Goal: Information Seeking & Learning: Learn about a topic

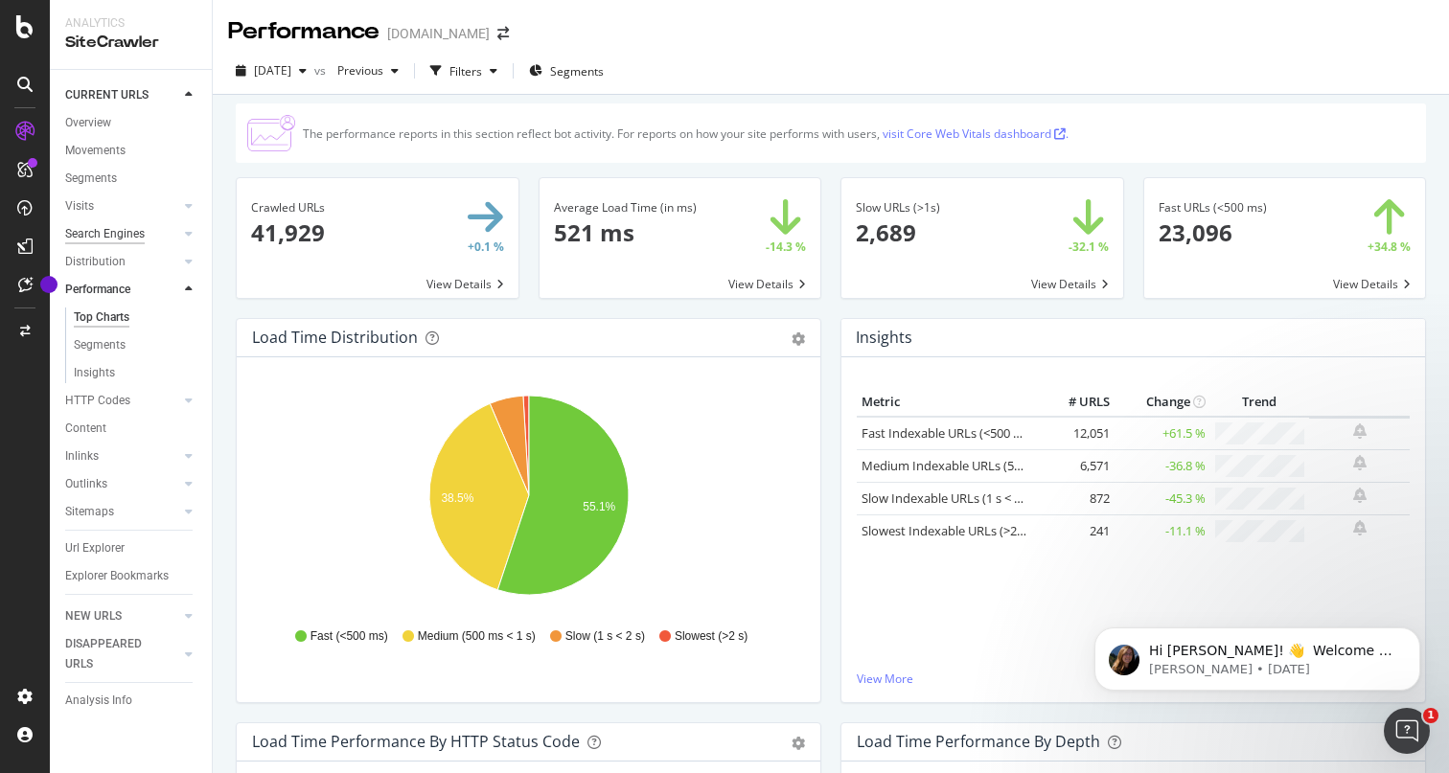
click at [118, 234] on div "Search Engines" at bounding box center [105, 234] width 80 height 20
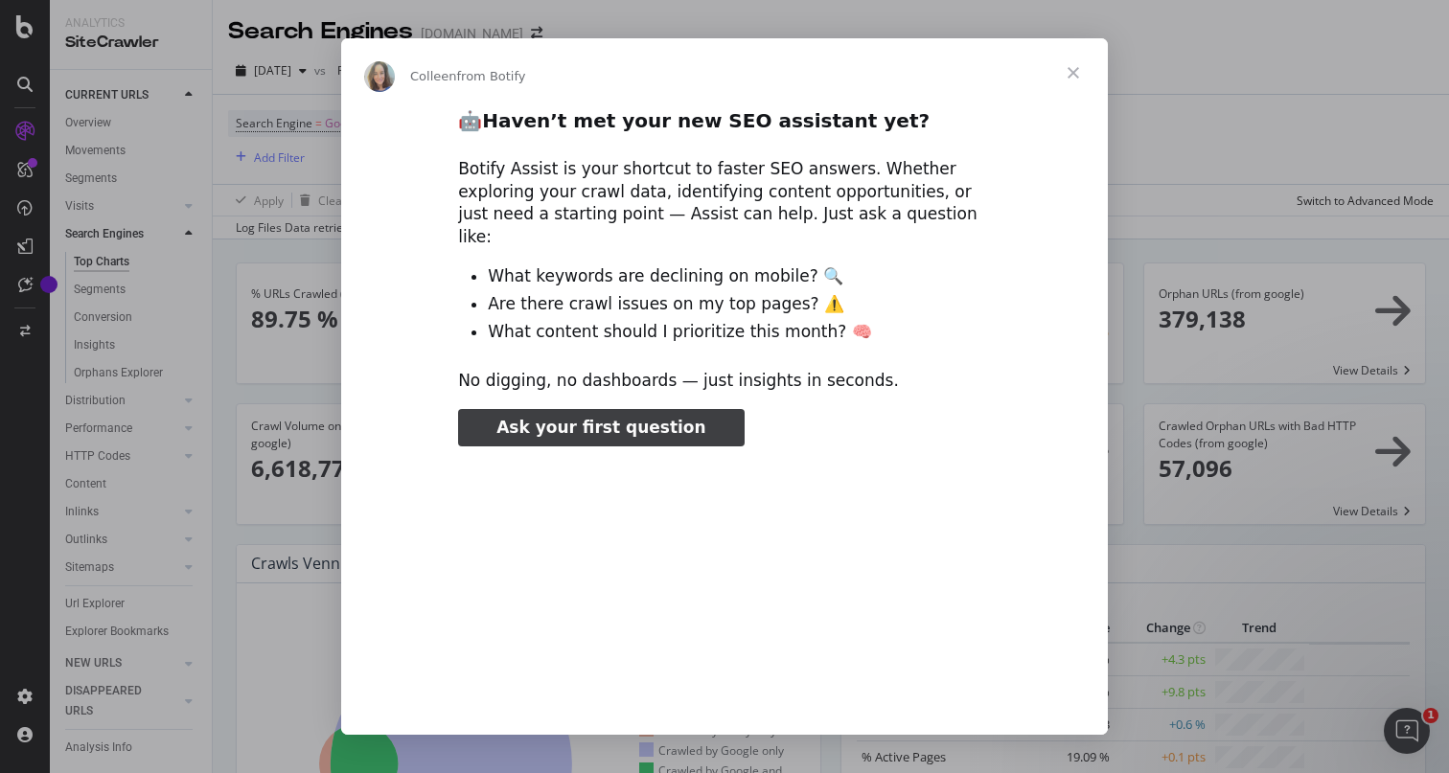
type input "131694"
click at [1079, 80] on span "Close" at bounding box center [1073, 72] width 69 height 69
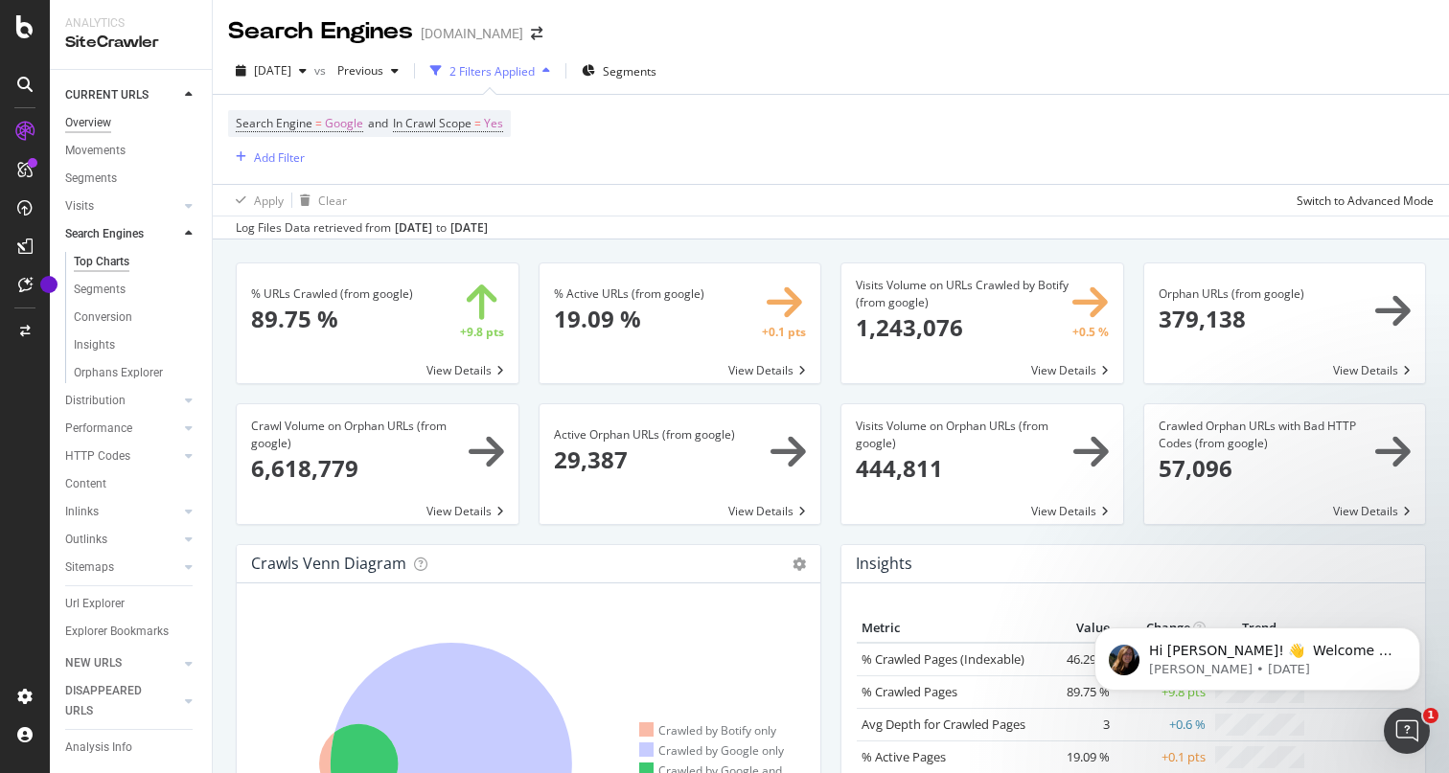
click at [110, 117] on div "Overview" at bounding box center [88, 123] width 46 height 20
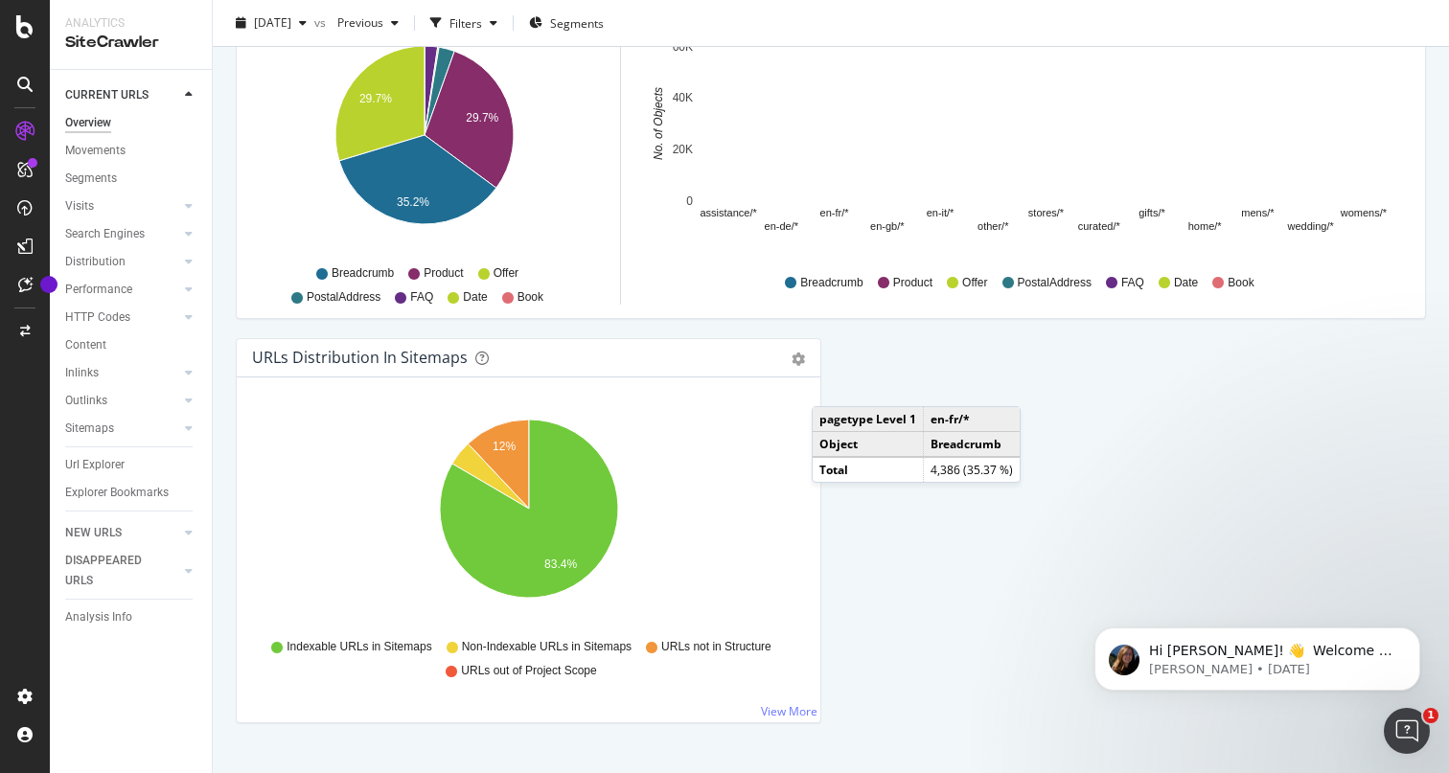
scroll to position [2006, 0]
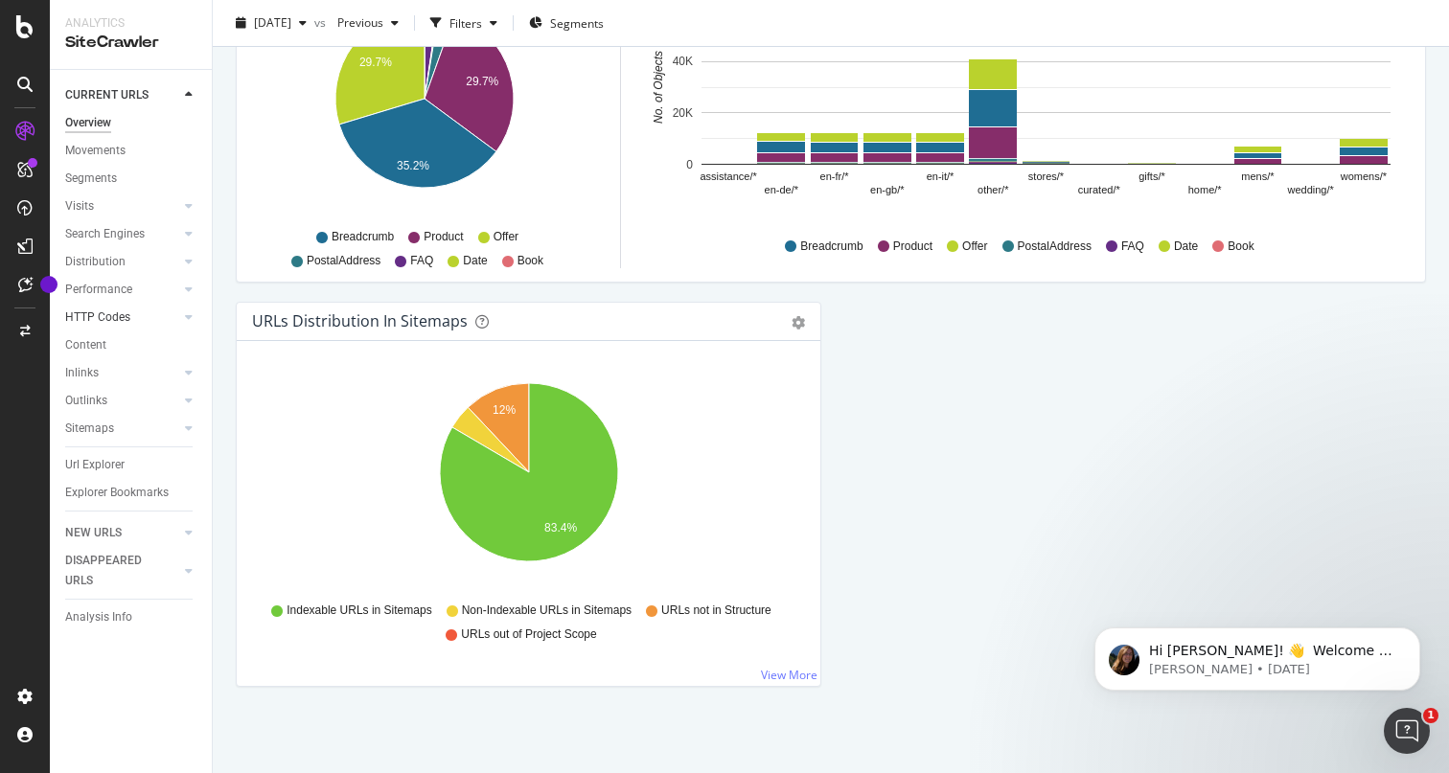
click at [144, 323] on link "HTTP Codes" at bounding box center [122, 318] width 114 height 20
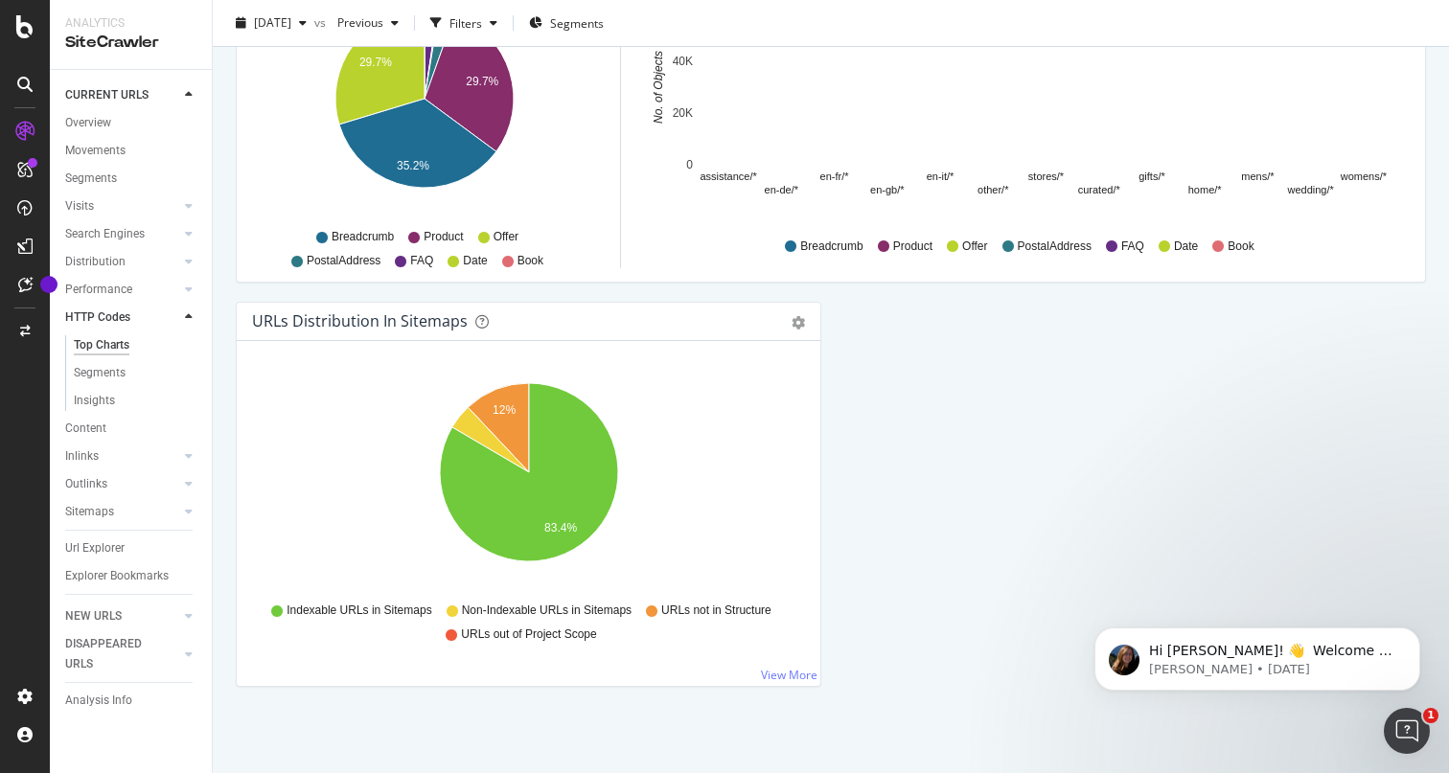
scroll to position [361, 0]
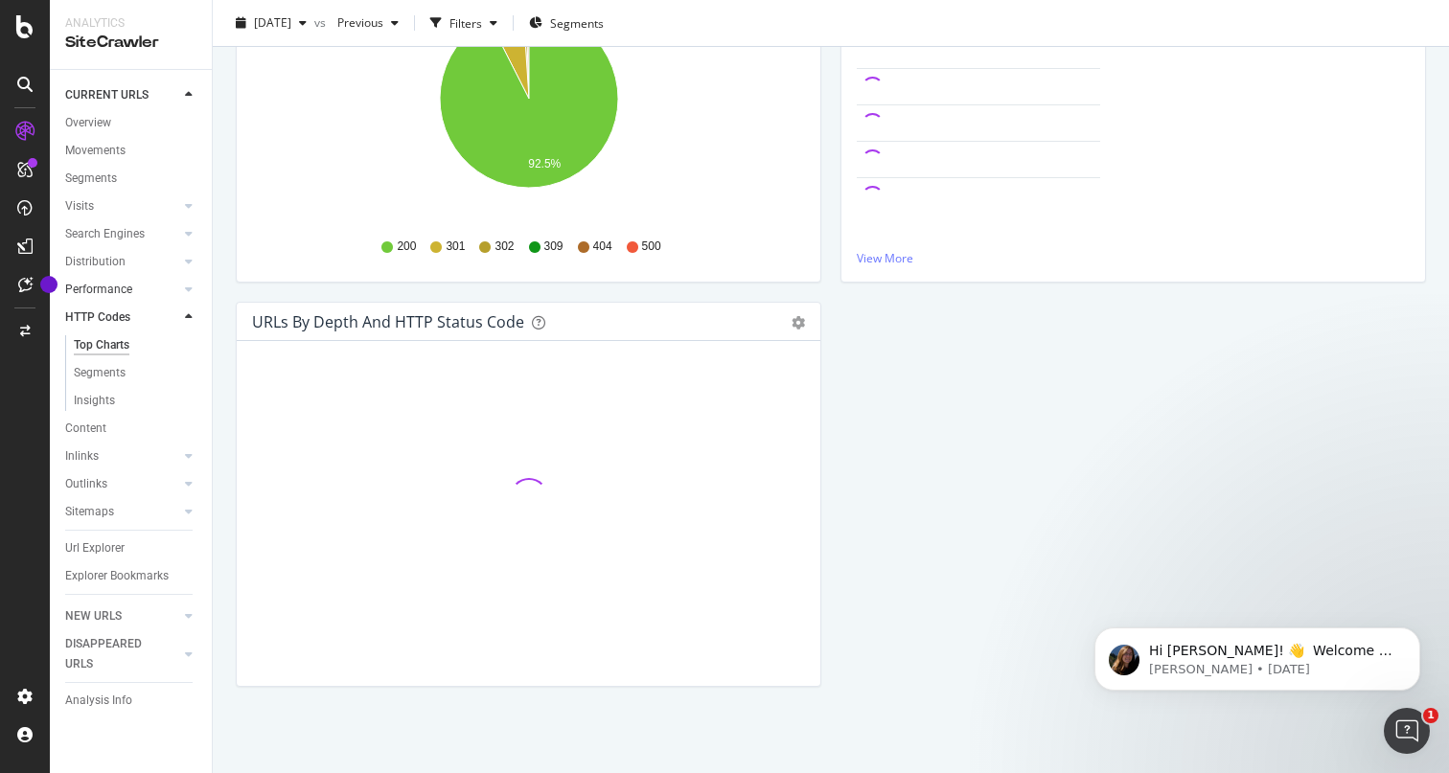
click at [154, 299] on link "Performance" at bounding box center [122, 290] width 114 height 20
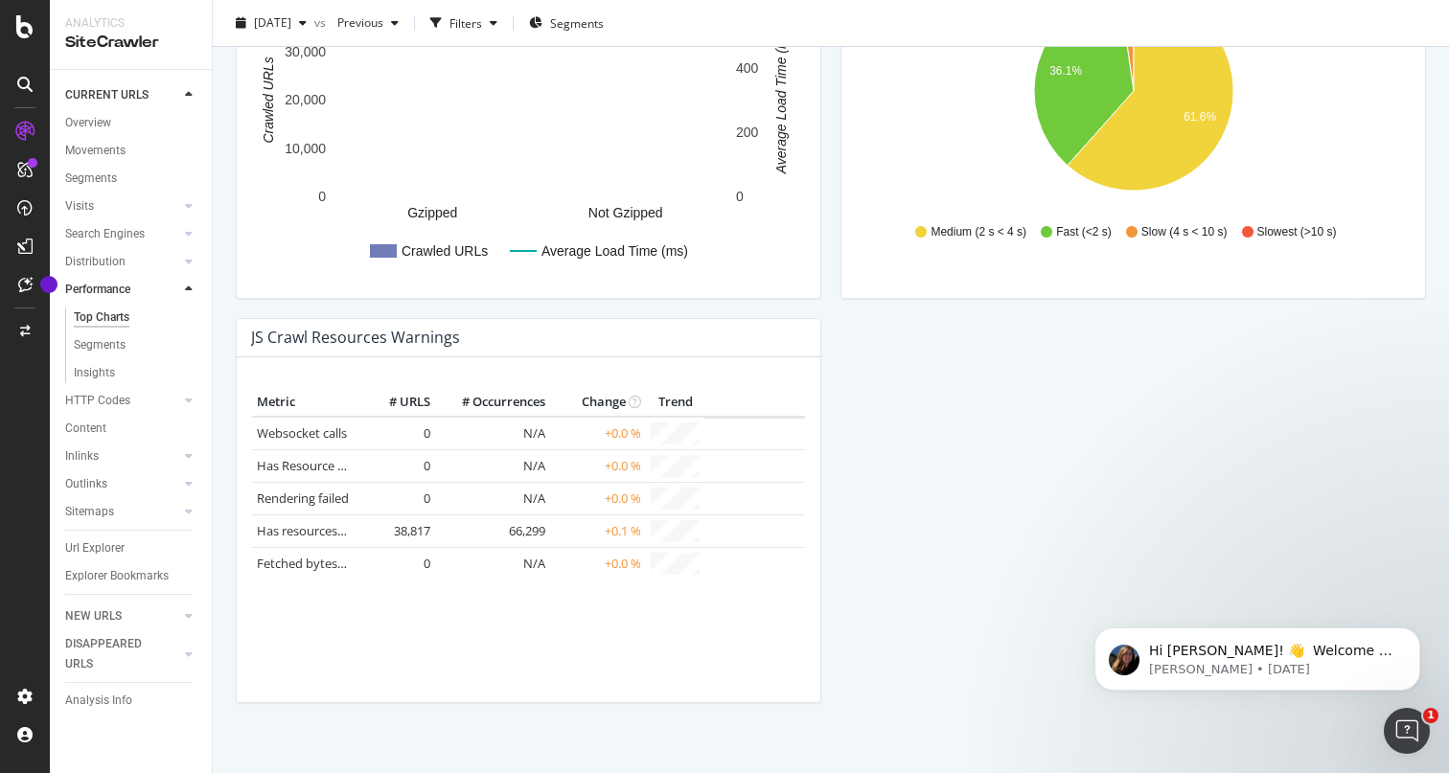
scroll to position [1634, 0]
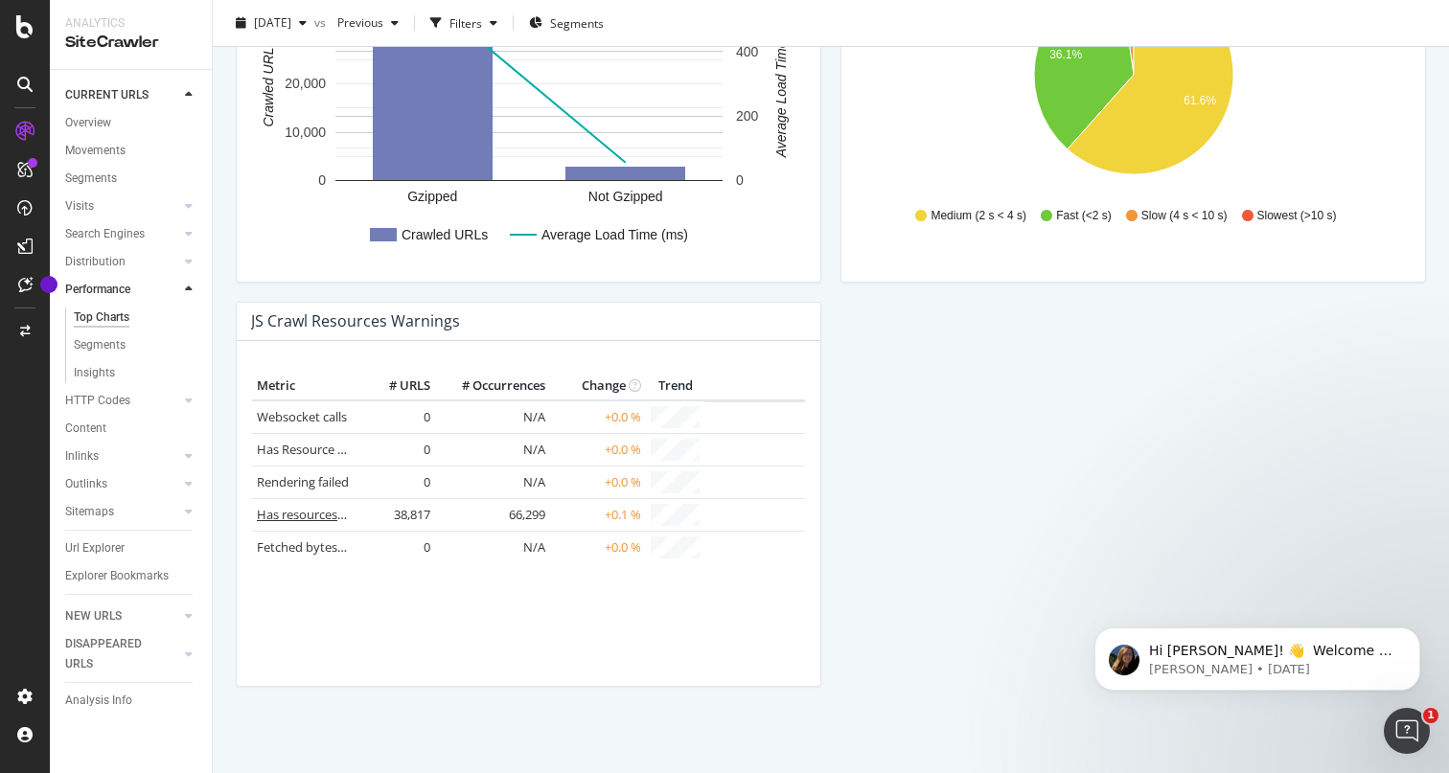
click at [310, 509] on link "Has resources blocked by robots.txt" at bounding box center [360, 514] width 206 height 17
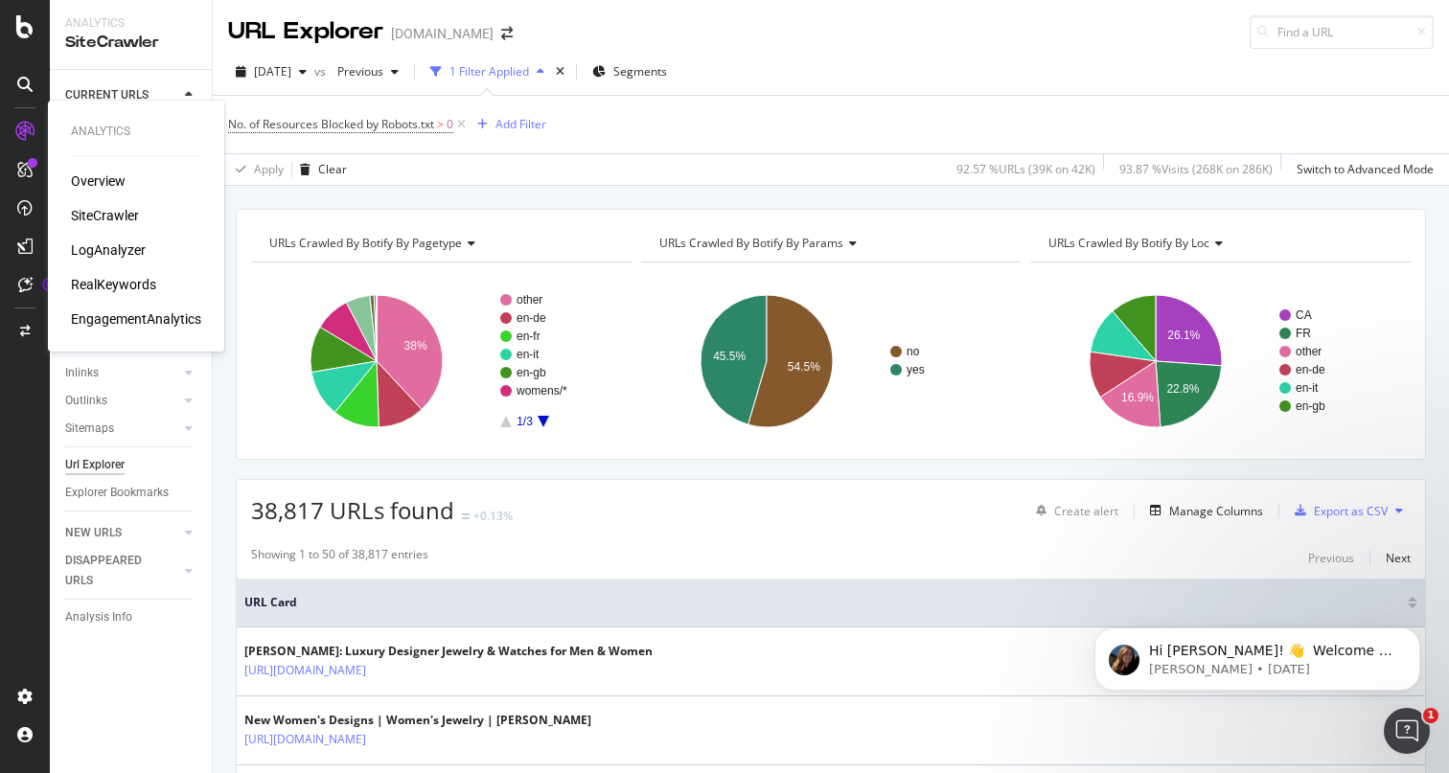
click at [115, 248] on div "LogAnalyzer" at bounding box center [108, 250] width 75 height 19
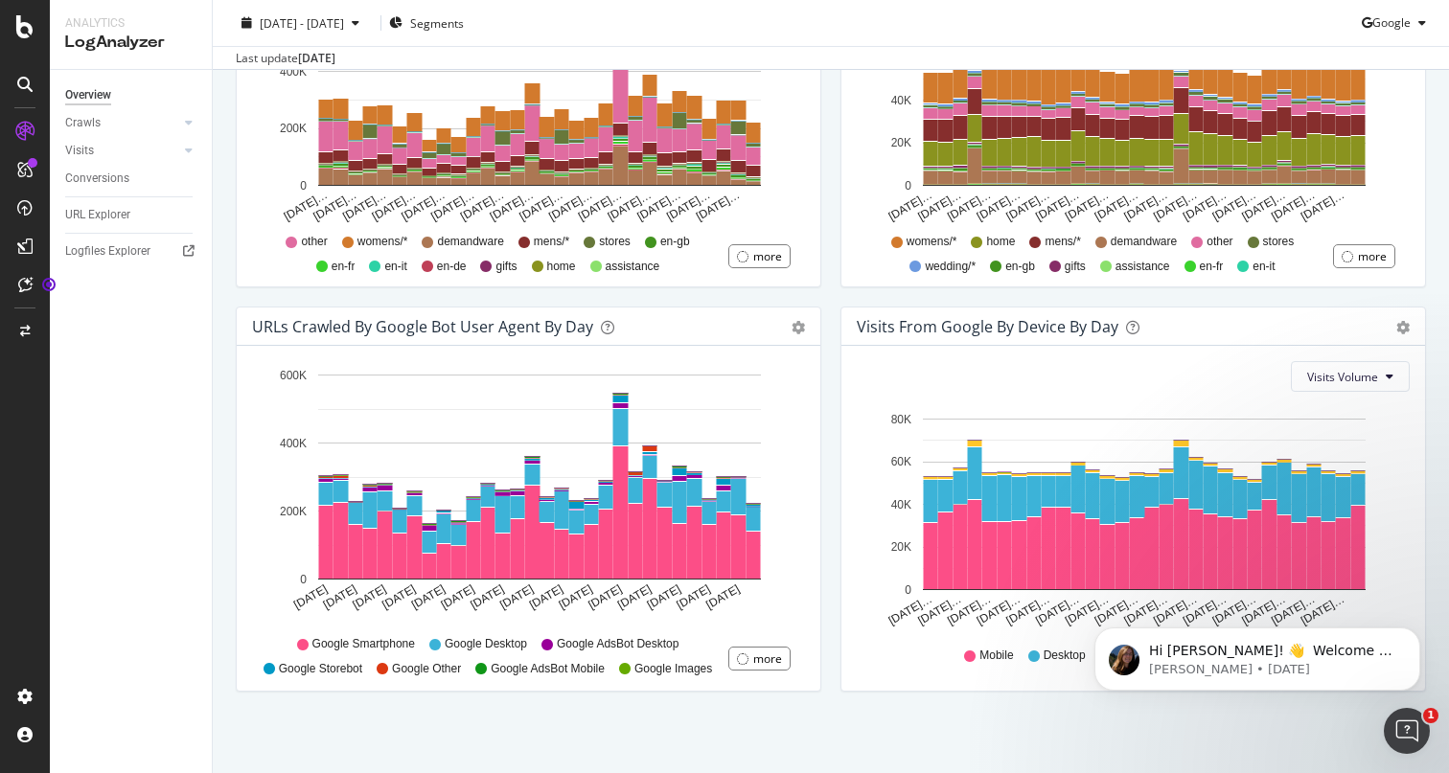
scroll to position [824, 0]
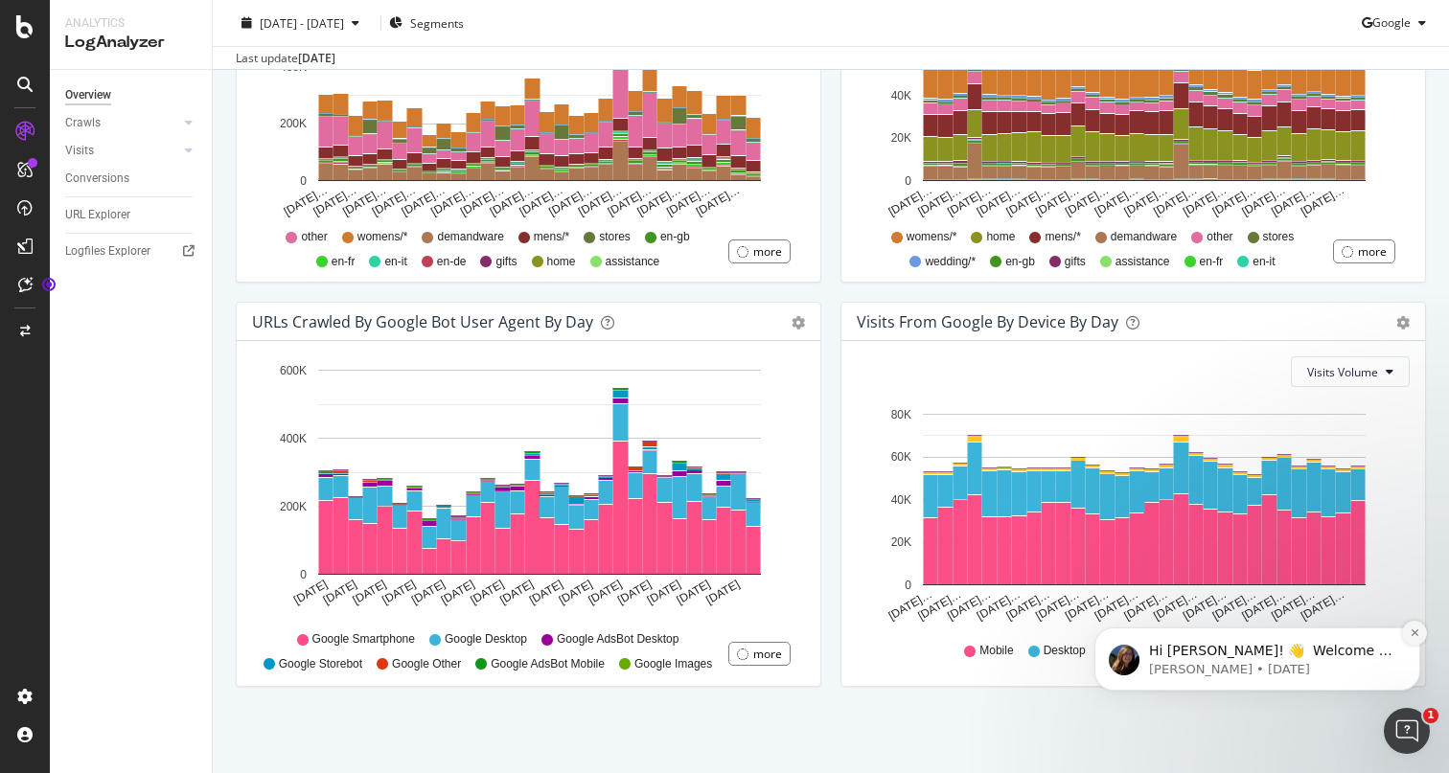
click at [1413, 630] on icon "Dismiss notification" at bounding box center [1415, 633] width 11 height 11
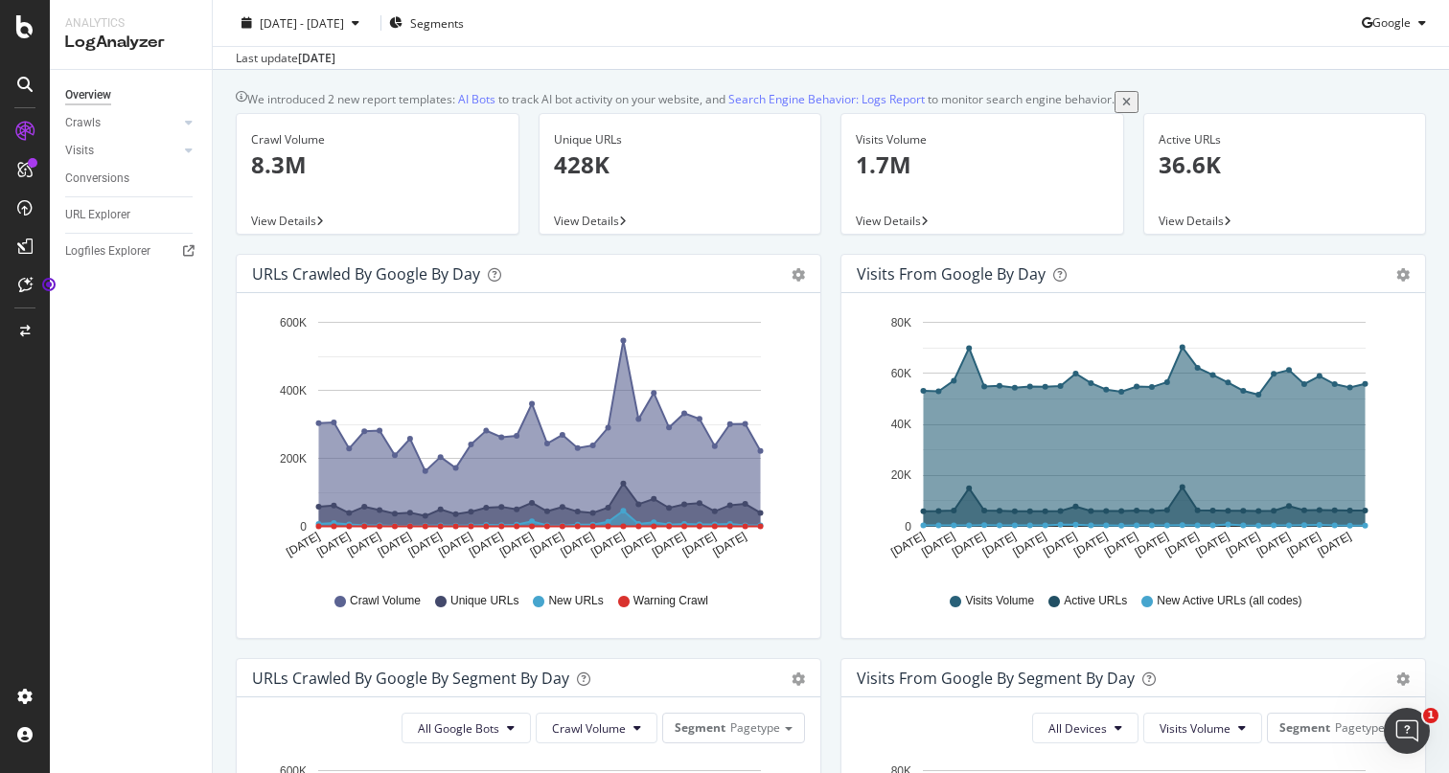
scroll to position [6, 0]
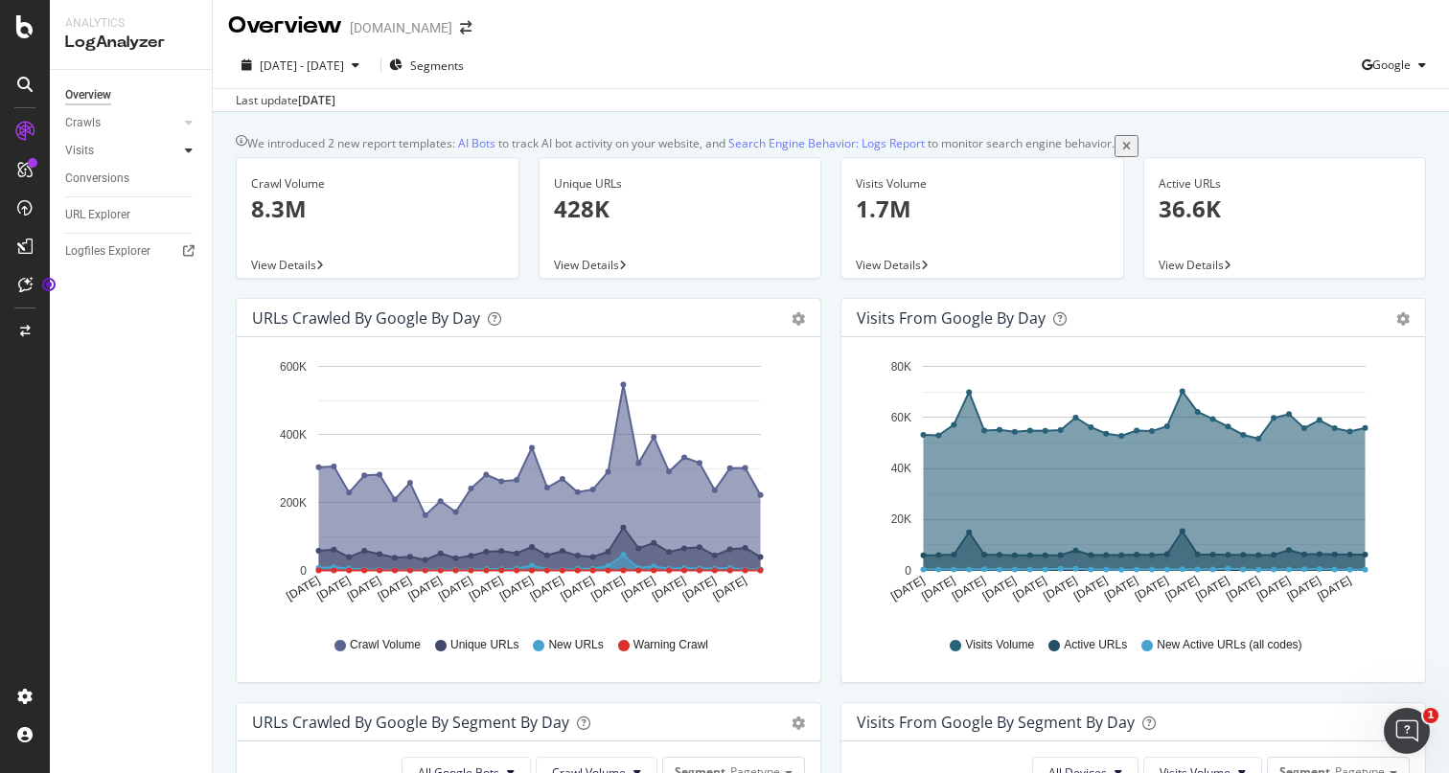
click at [181, 148] on div at bounding box center [188, 150] width 19 height 19
click at [189, 127] on icon at bounding box center [189, 122] width 8 height 11
click at [145, 153] on div "Daily Distribution" at bounding box center [118, 151] width 89 height 20
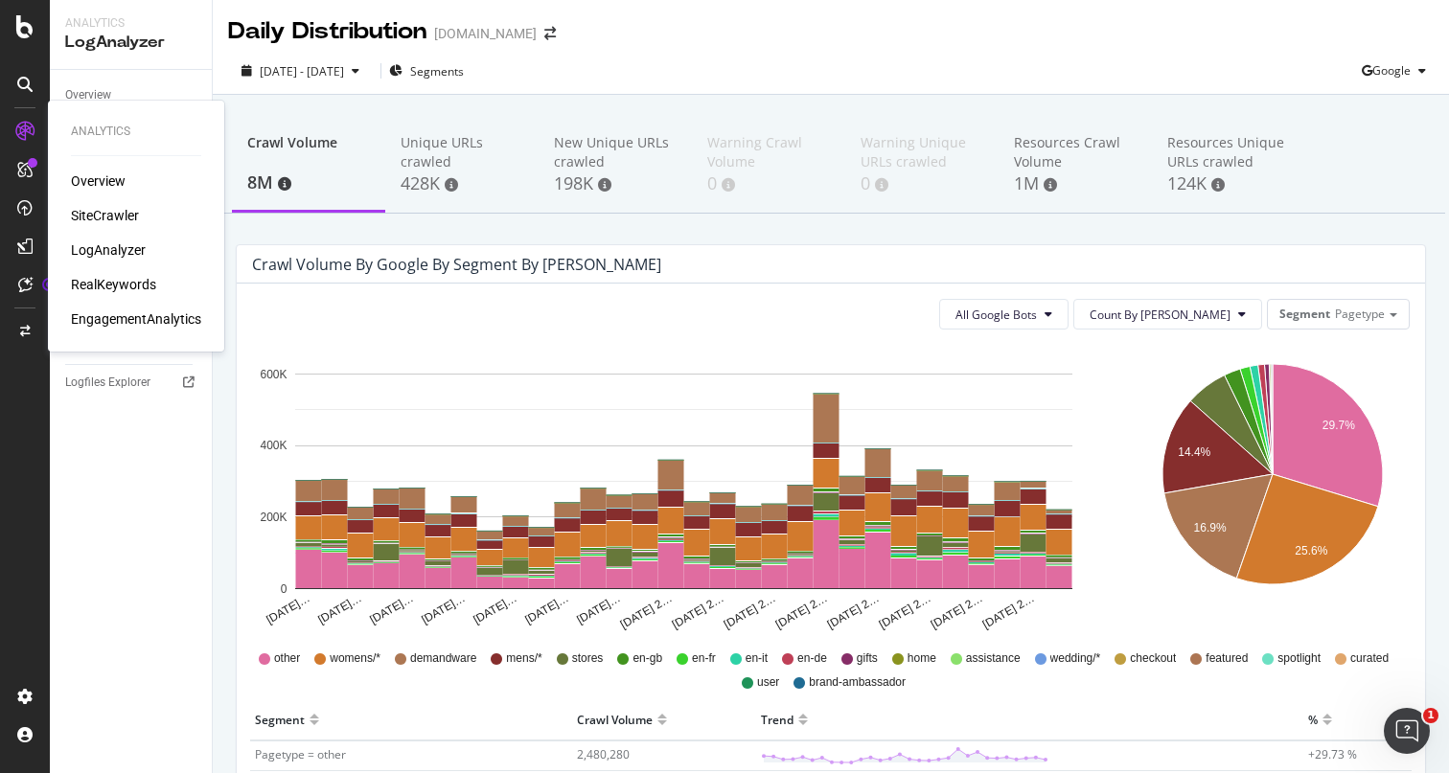
click at [117, 245] on div "LogAnalyzer" at bounding box center [108, 250] width 75 height 19
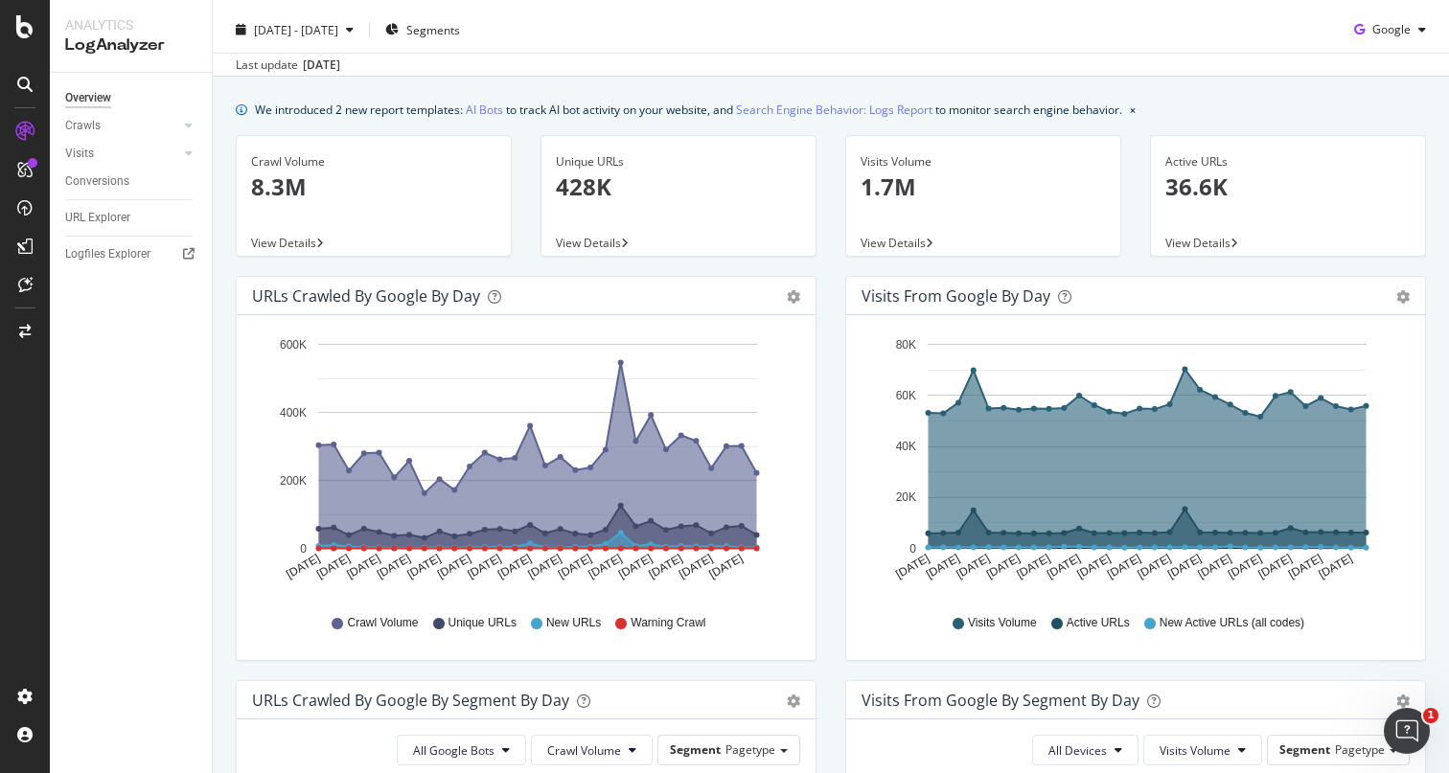
scroll to position [16, 0]
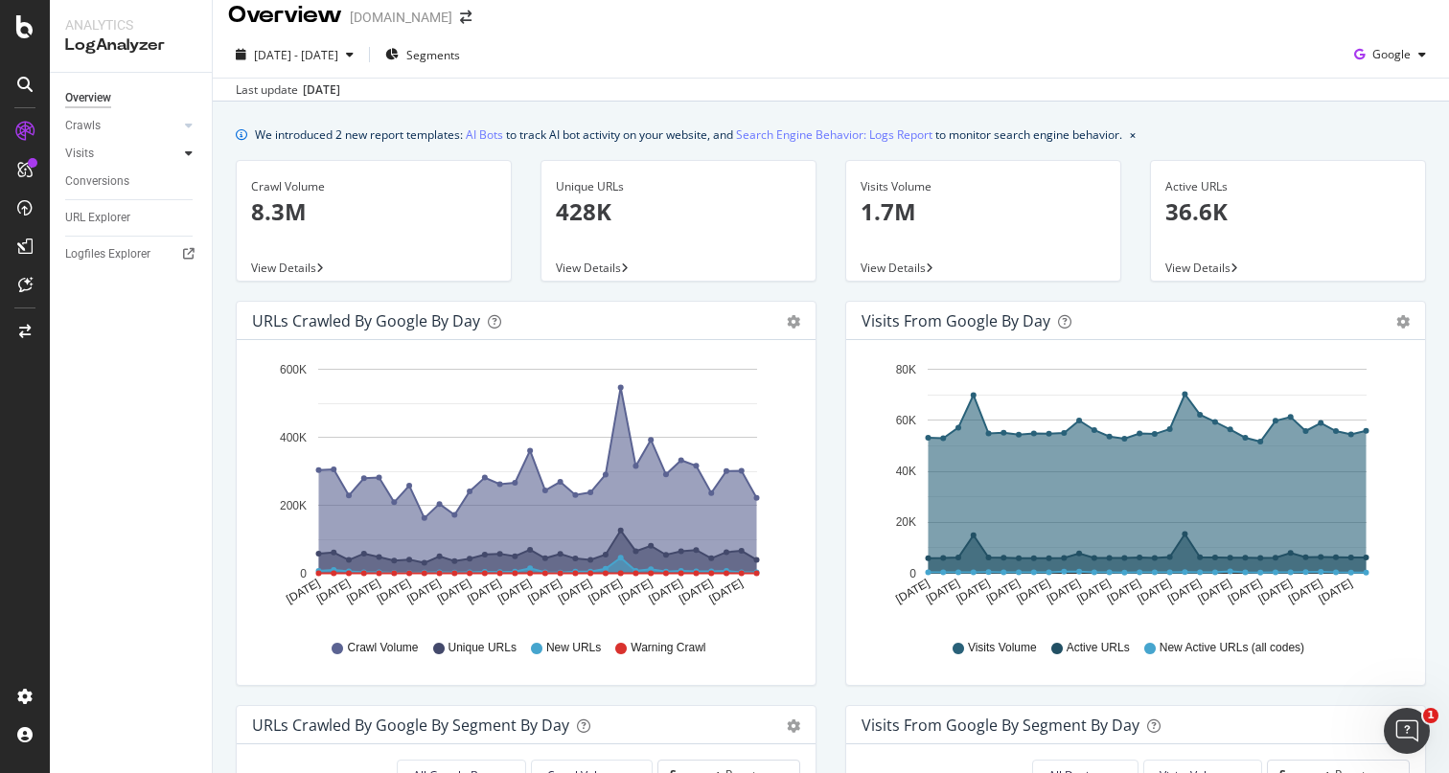
click at [186, 151] on icon at bounding box center [189, 153] width 8 height 11
click at [188, 127] on icon at bounding box center [189, 125] width 8 height 11
click at [112, 195] on div "Segments Distribution" at bounding box center [127, 192] width 106 height 40
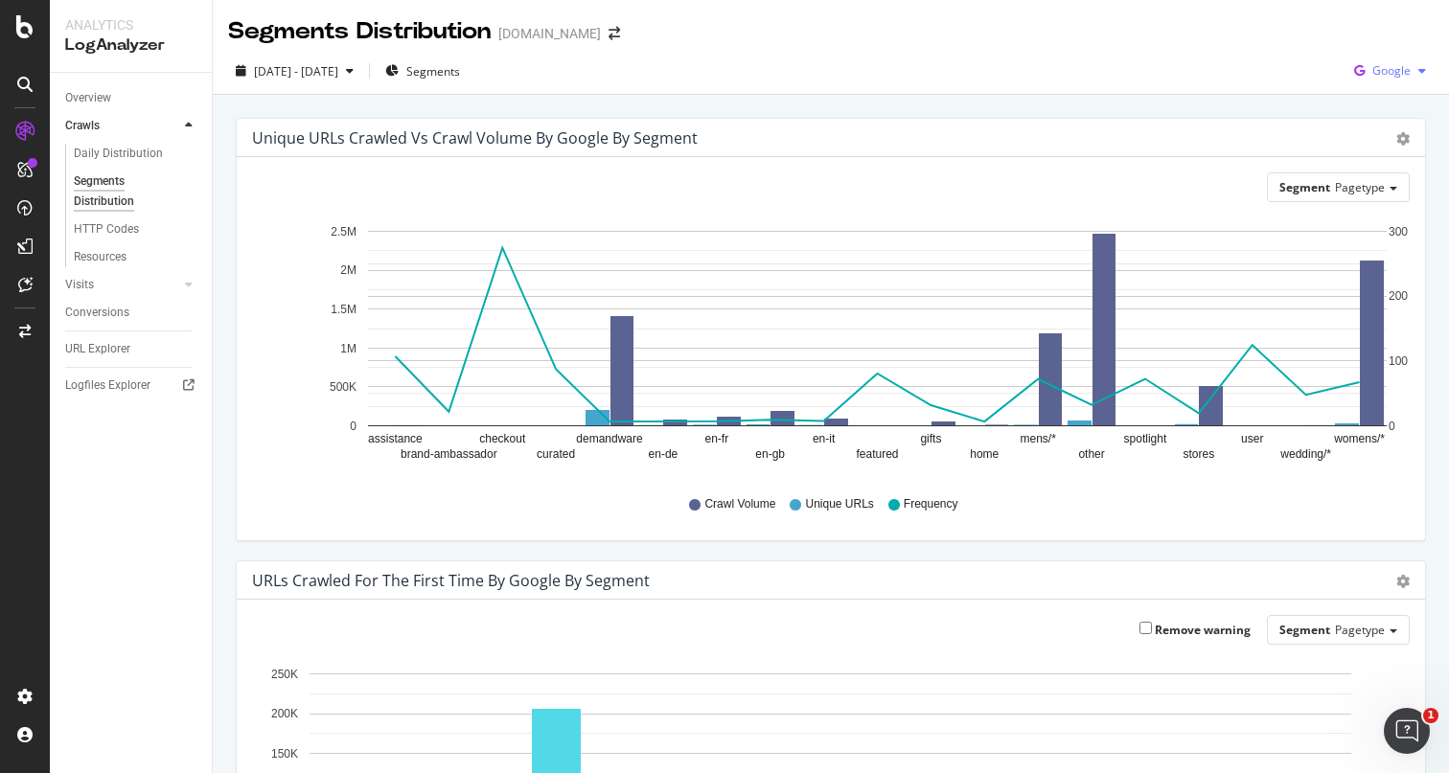
click at [1402, 64] on span "Google" at bounding box center [1391, 70] width 38 height 16
click at [1403, 178] on span "OpenAI" at bounding box center [1391, 180] width 71 height 17
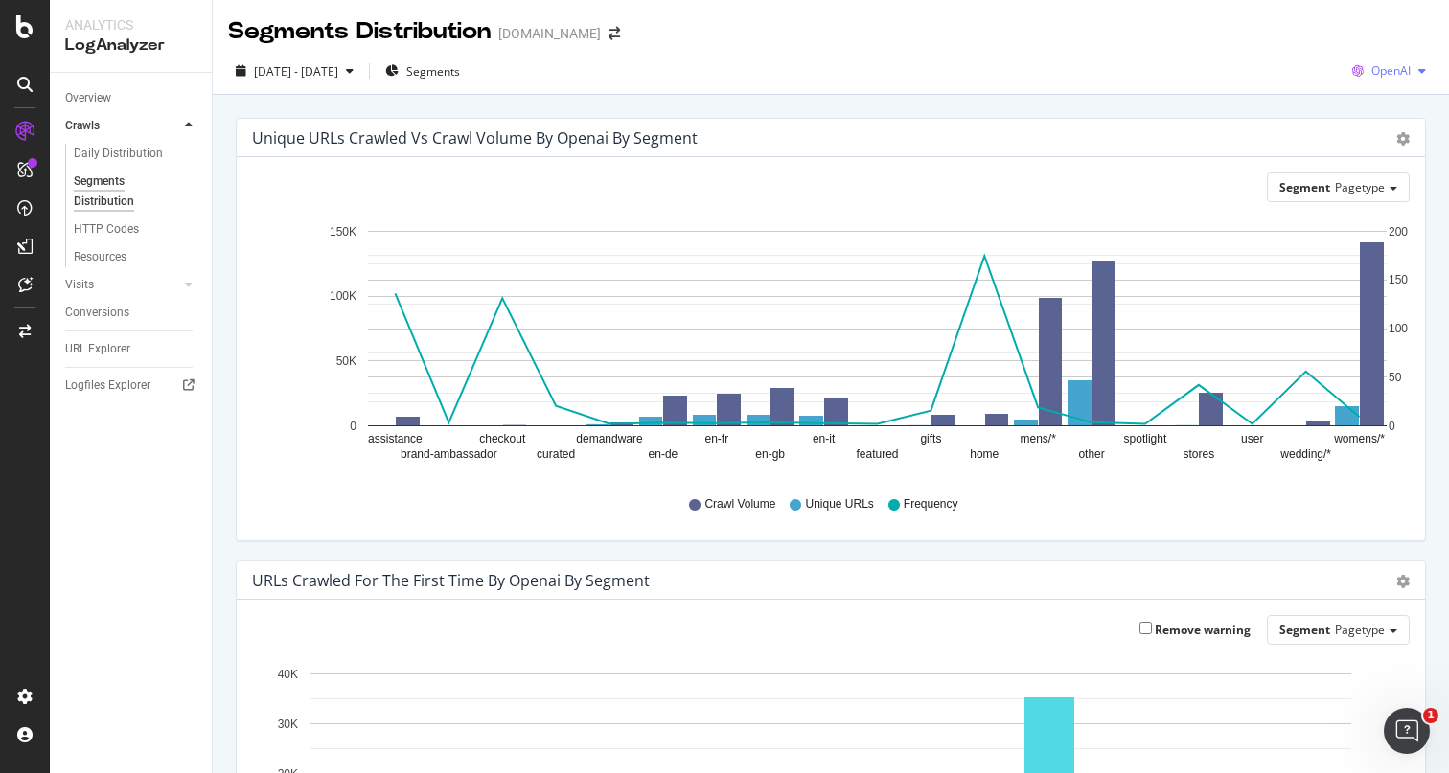
click at [1407, 70] on span "OpenAI" at bounding box center [1390, 70] width 39 height 16
click at [1373, 205] on div "Other AI Bots" at bounding box center [1376, 216] width 132 height 28
